Goal: Transaction & Acquisition: Purchase product/service

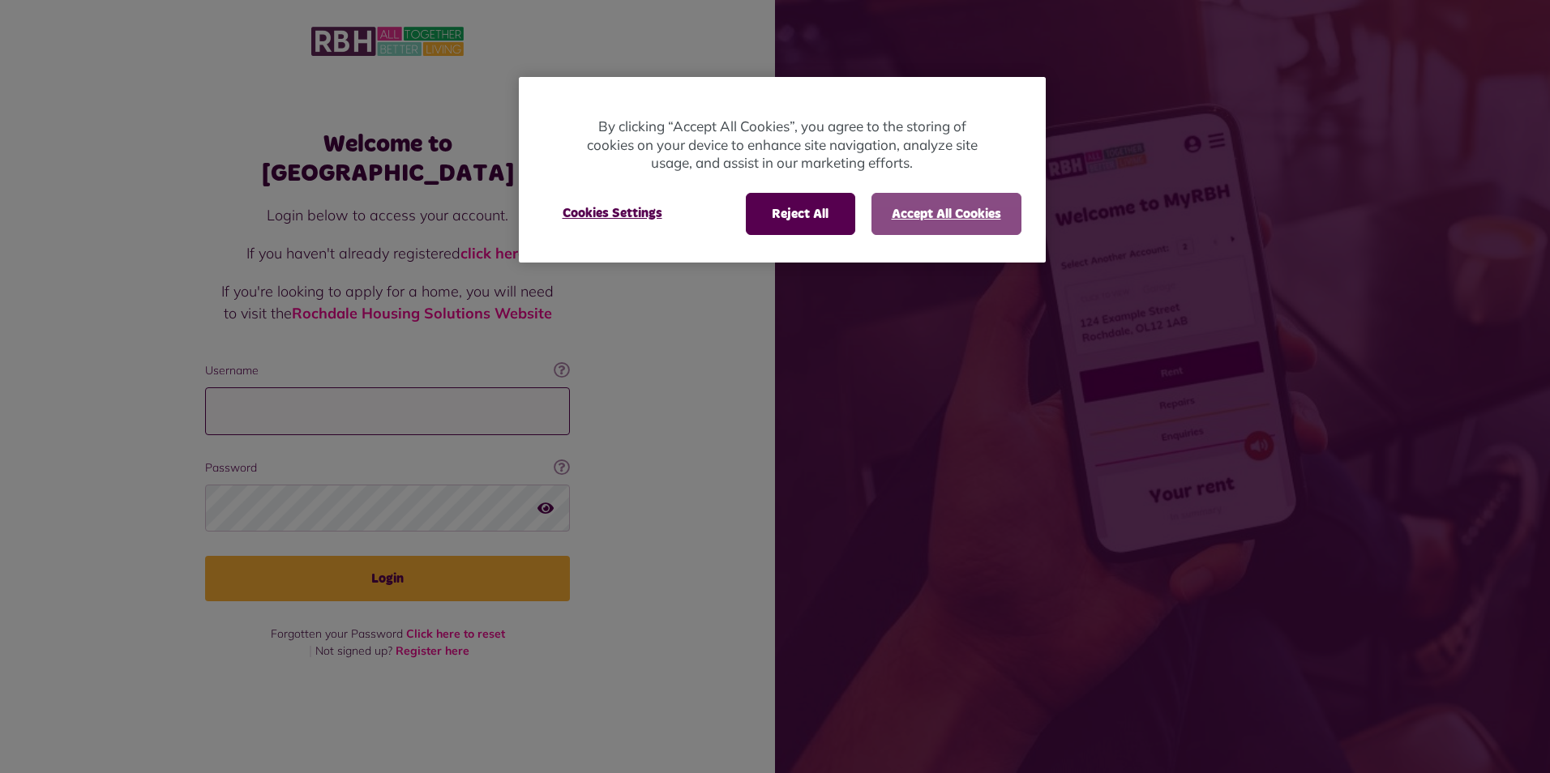
type input "**********"
click at [924, 212] on button "Accept All Cookies" at bounding box center [946, 214] width 150 height 42
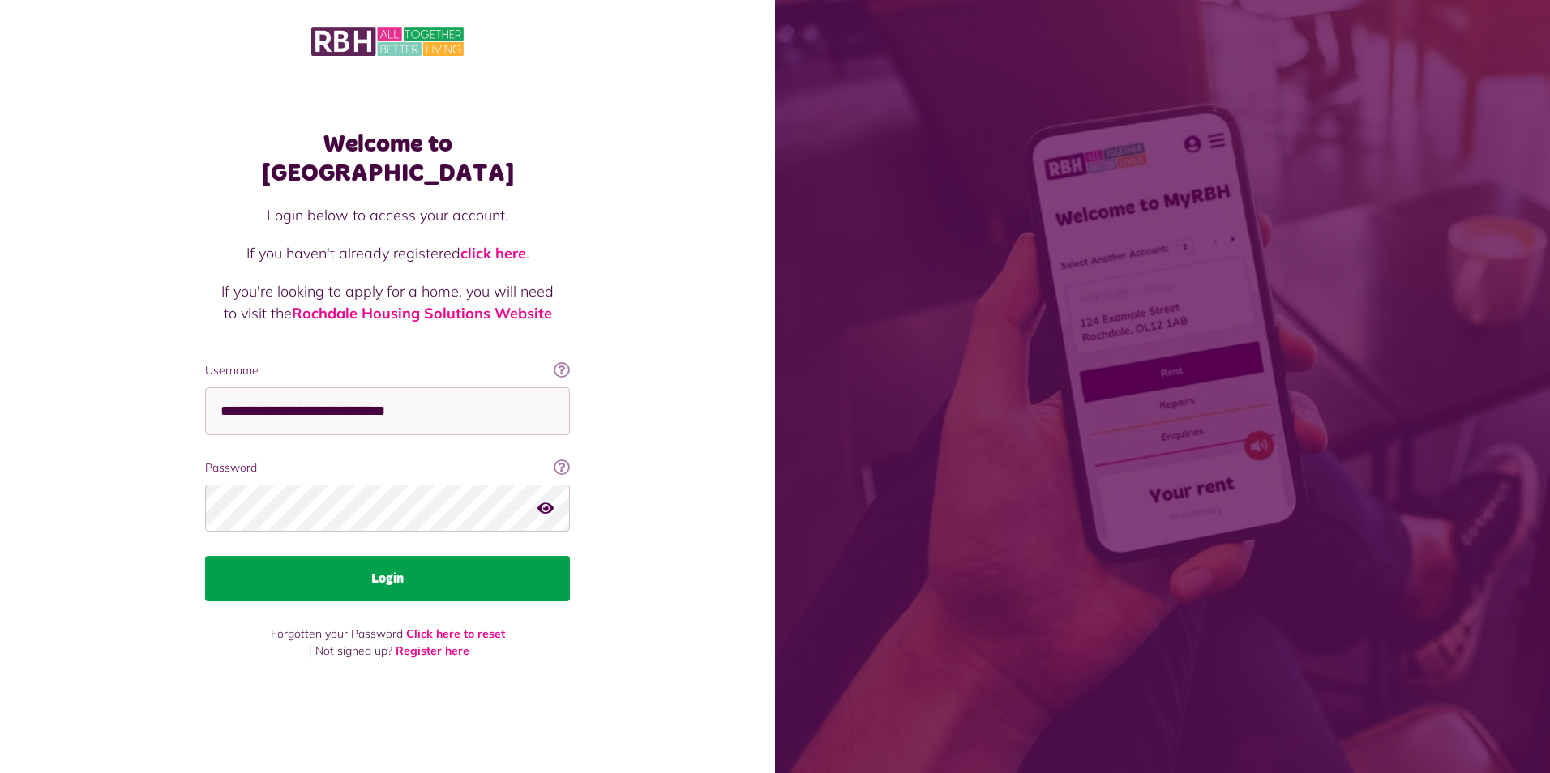
click at [369, 571] on button "Login" at bounding box center [387, 578] width 365 height 45
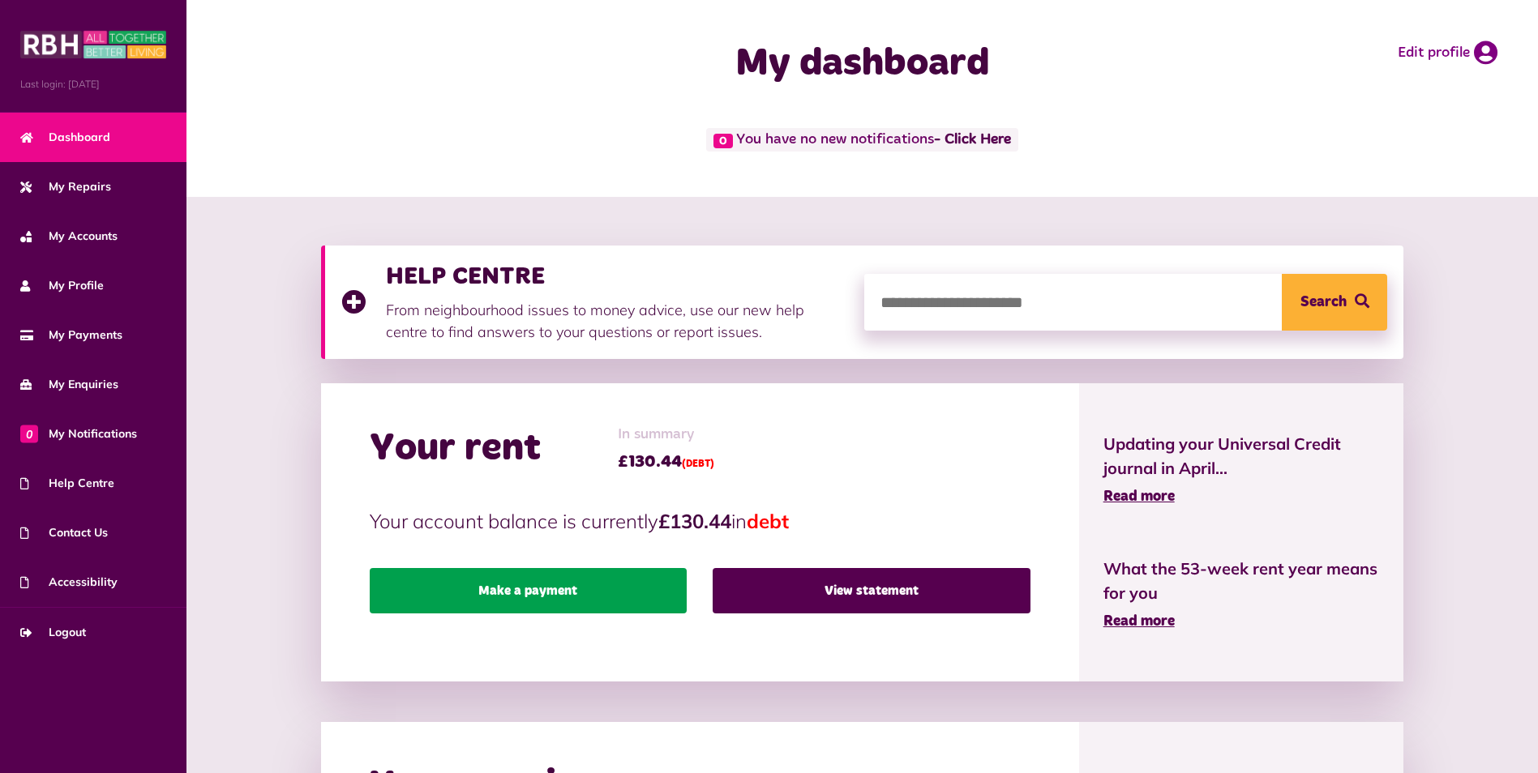
click at [586, 598] on link "Make a payment" at bounding box center [528, 590] width 317 height 45
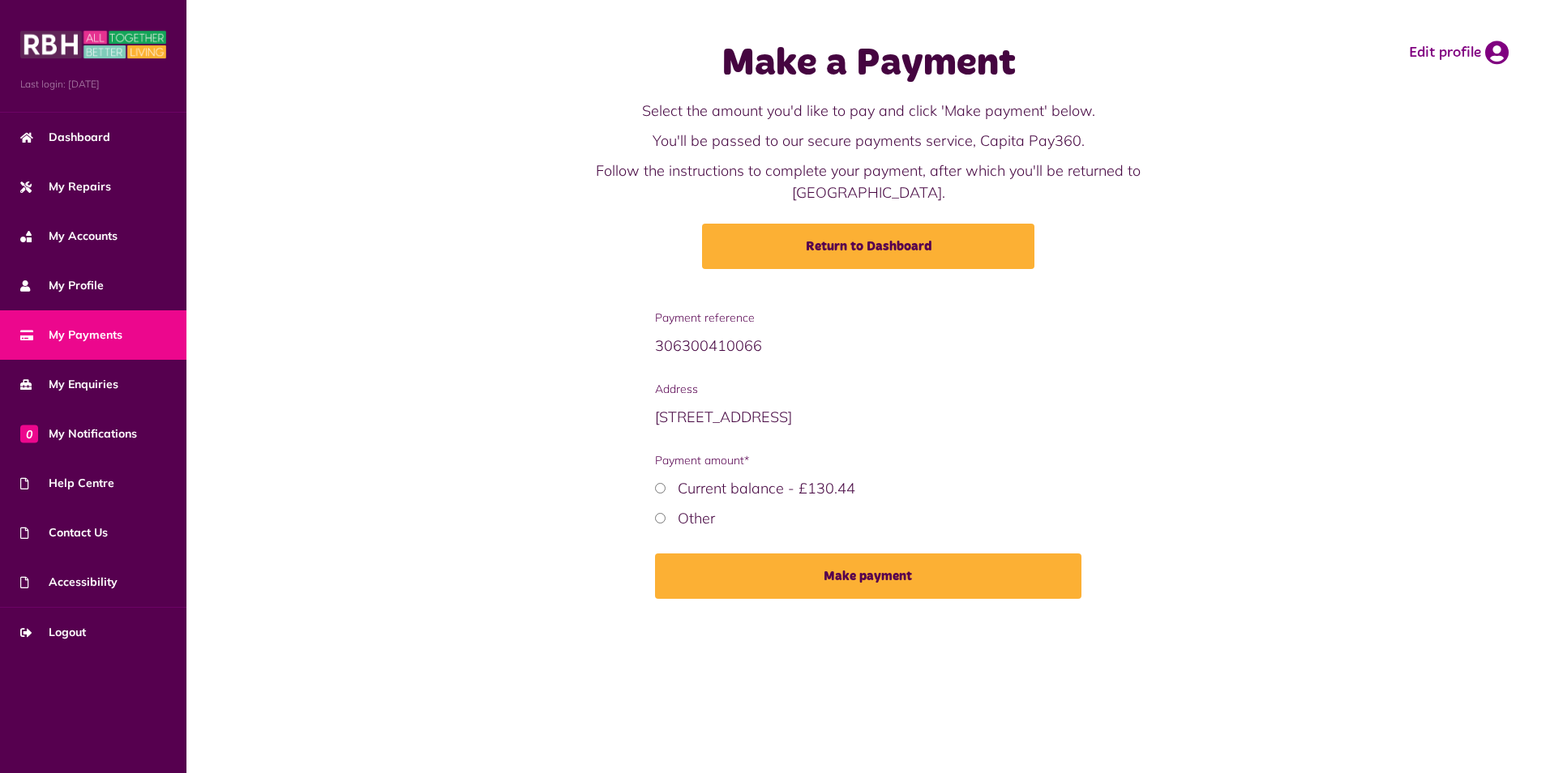
click at [736, 479] on label "Current balance - £130.44" at bounding box center [767, 488] width 178 height 19
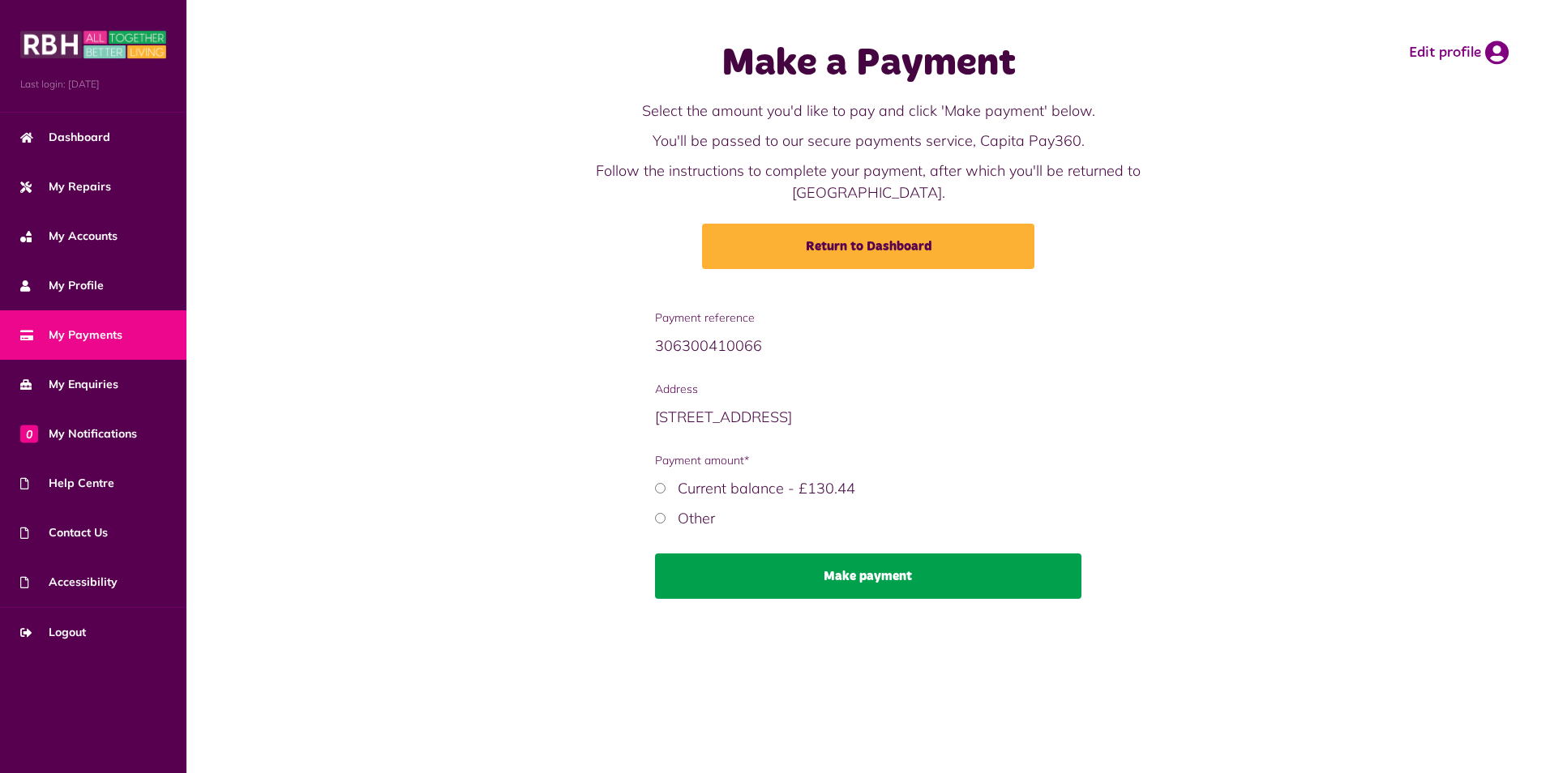
click at [832, 563] on button "Make payment" at bounding box center [868, 576] width 427 height 45
